Goal: Transaction & Acquisition: Download file/media

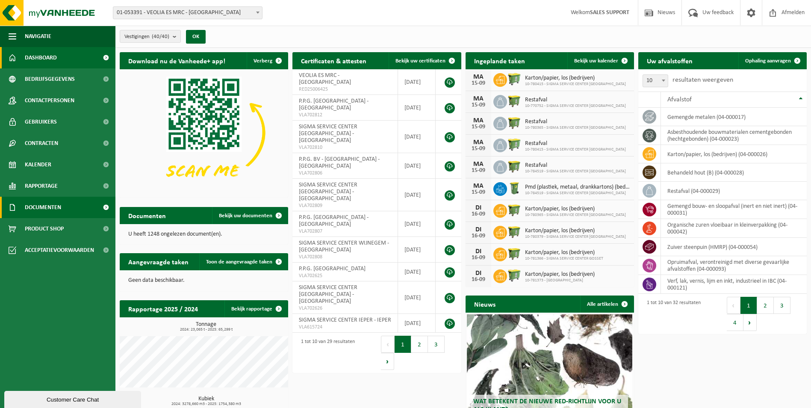
click at [53, 207] on span "Documenten" at bounding box center [43, 207] width 36 height 21
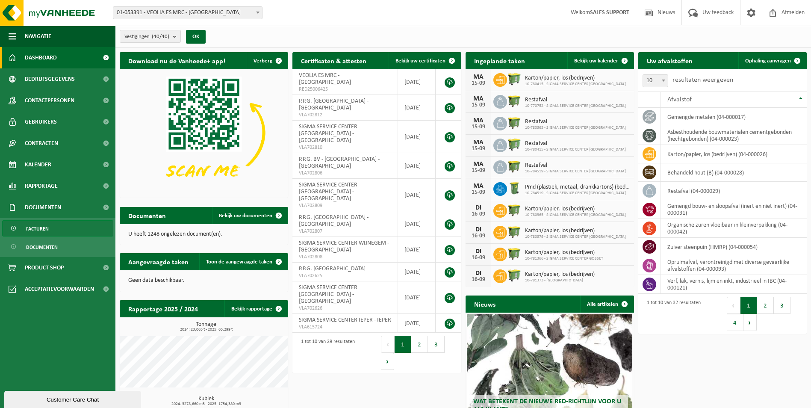
click at [51, 230] on link "Facturen" at bounding box center [57, 228] width 111 height 16
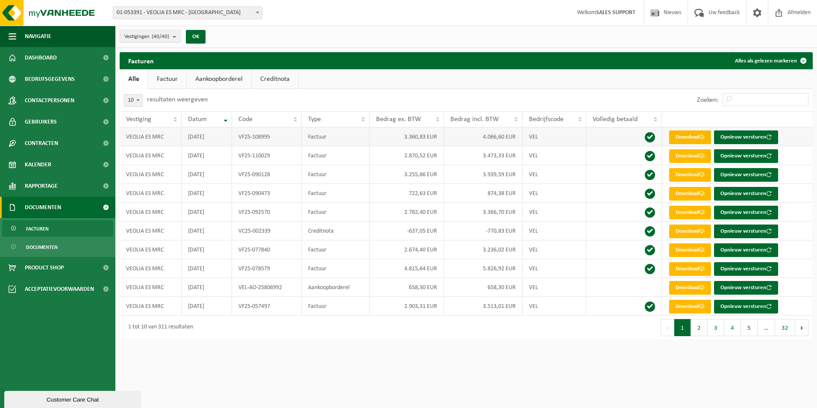
click at [690, 138] on link "Download" at bounding box center [690, 137] width 42 height 14
click at [690, 159] on link "Download" at bounding box center [690, 156] width 42 height 14
